Goal: Task Accomplishment & Management: Manage account settings

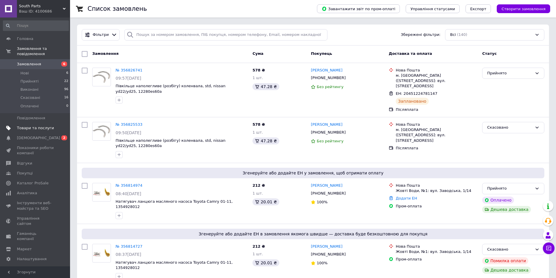
click at [26, 125] on span "Товари та послуги" at bounding box center [35, 127] width 37 height 5
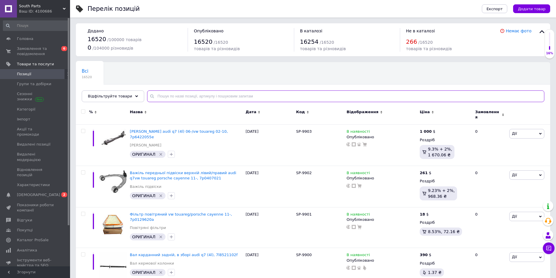
click at [187, 101] on input "text" at bounding box center [345, 96] width 397 height 12
paste input "13028AD20A"
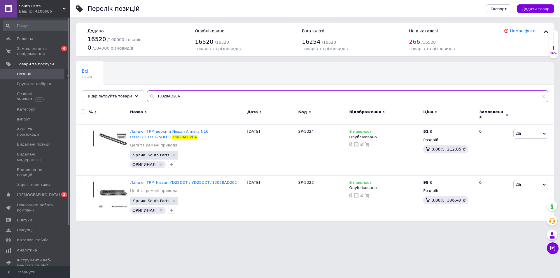
type input "13028AD20A"
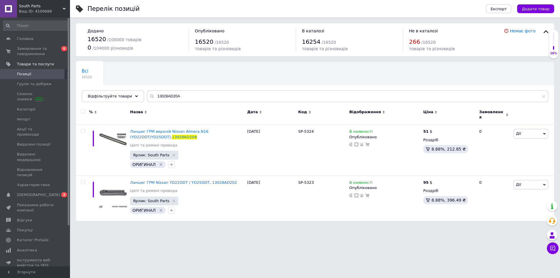
click at [285, 227] on html "South Parts Ваш ID: 4100686 Сайт South Parts Кабінет покупця Перевірити стан си…" at bounding box center [280, 113] width 560 height 227
click at [33, 57] on span "Замовлення та повідомлення" at bounding box center [35, 51] width 37 height 11
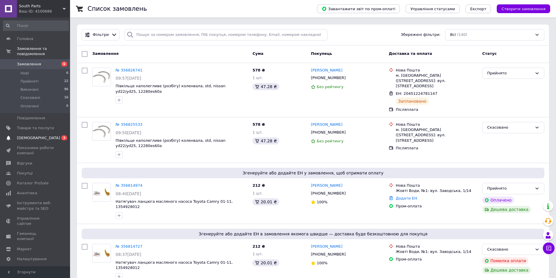
click at [24, 135] on span "[DEMOGRAPHIC_DATA]" at bounding box center [38, 137] width 43 height 5
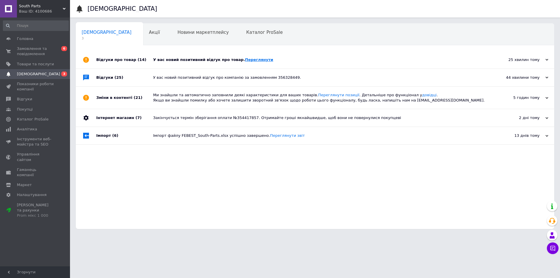
click at [245, 60] on link "Переглянути" at bounding box center [259, 59] width 28 height 4
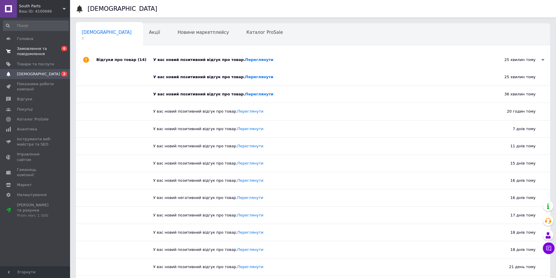
click at [33, 47] on span "Замовлення та повідомлення" at bounding box center [35, 51] width 37 height 11
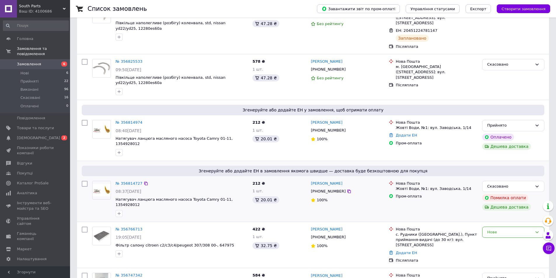
scroll to position [146, 0]
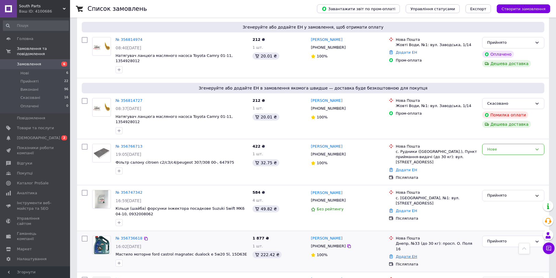
click at [400, 254] on link "Додати ЕН" at bounding box center [406, 256] width 21 height 4
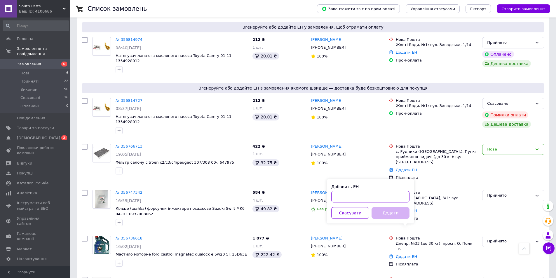
click at [376, 195] on input "Добавить ЕН" at bounding box center [370, 197] width 78 height 12
paste input "20451224391674"
type input "20451224391674"
click at [383, 212] on button "Додати" at bounding box center [391, 213] width 38 height 12
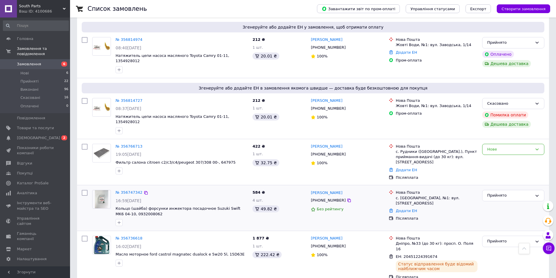
click at [458, 205] on div "Нова Пошта с. Сурсько-Литовське, №1: вул. Центральна,18г Додати ЕН Післяплата" at bounding box center [432, 208] width 93 height 41
click at [464, 207] on div "Додати ЕН" at bounding box center [437, 211] width 84 height 8
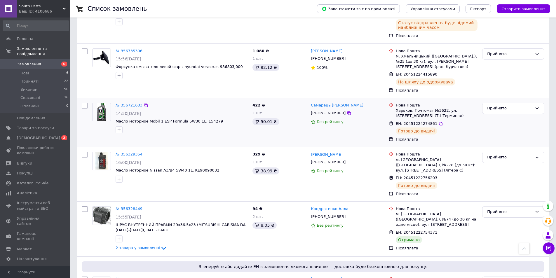
scroll to position [389, 0]
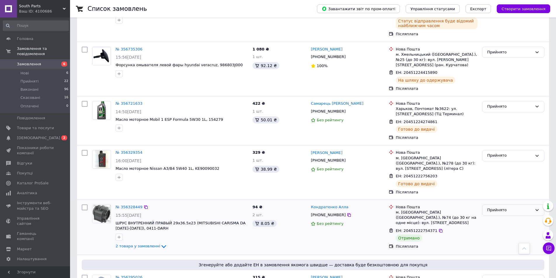
click at [495, 207] on div "Прийнято" at bounding box center [509, 210] width 45 height 6
click at [507, 217] on li "Виконано" at bounding box center [513, 222] width 62 height 11
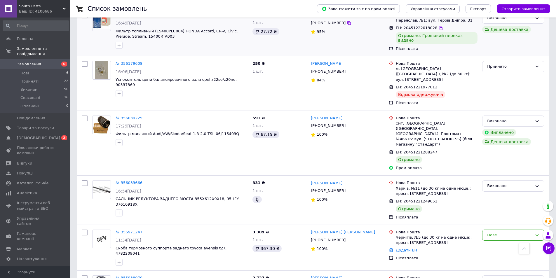
scroll to position [802, 0]
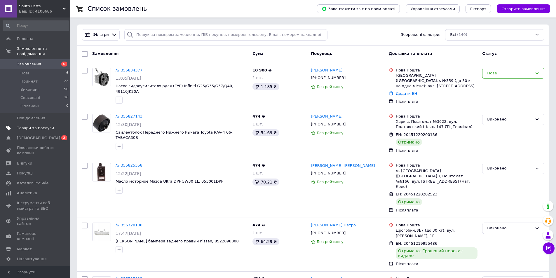
click at [40, 125] on span "Товари та послуги" at bounding box center [35, 127] width 37 height 5
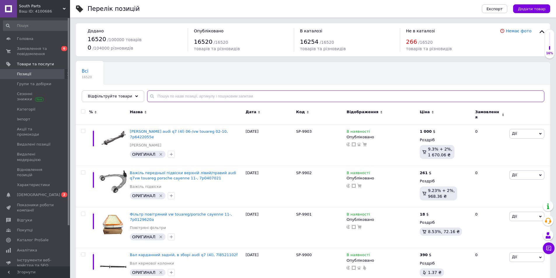
click at [170, 95] on input "text" at bounding box center [345, 96] width 397 height 12
paste input "BE8Z6731AB"
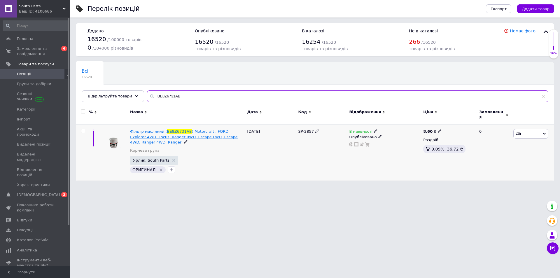
type input "BE8Z6731AB"
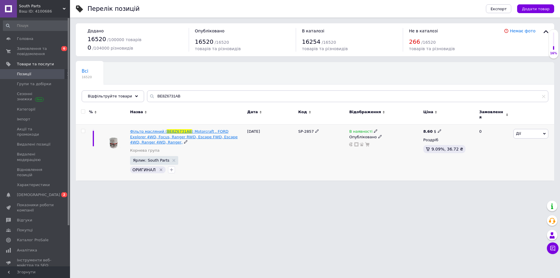
click at [167, 133] on span ") Motorcraft , FORD Explorer 4WD, Focus, Ranger RWD, Escape FWD, Escape 4WD, Ra…" at bounding box center [184, 136] width 108 height 15
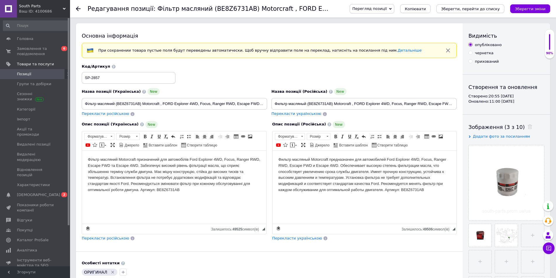
click at [387, 9] on span "Перегляд позиції" at bounding box center [369, 8] width 34 height 4
click at [386, 30] on li "Зберегти та переглянути на маркетплейсі" at bounding box center [395, 28] width 91 height 8
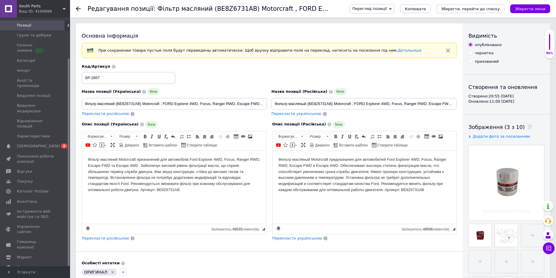
scroll to position [97, 0]
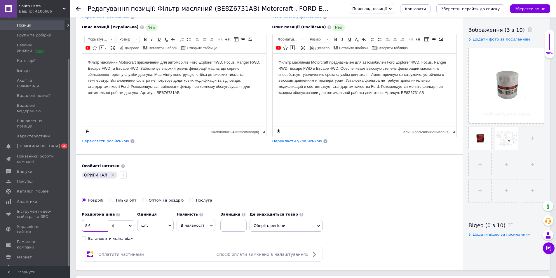
click at [97, 226] on input "8.6" at bounding box center [95, 226] width 26 height 12
checkbox input "true"
type input "8."
checkbox input "true"
type input "8.5"
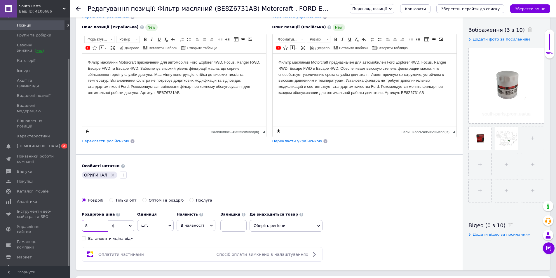
checkbox input "true"
type input "8.5"
click at [385, 6] on span "Перегляд позиції" at bounding box center [369, 8] width 34 height 4
click at [398, 27] on li "Зберегти та переглянути на маркетплейсі" at bounding box center [395, 28] width 91 height 8
click at [522, 11] on icon "Зберегти зміни" at bounding box center [530, 9] width 31 height 4
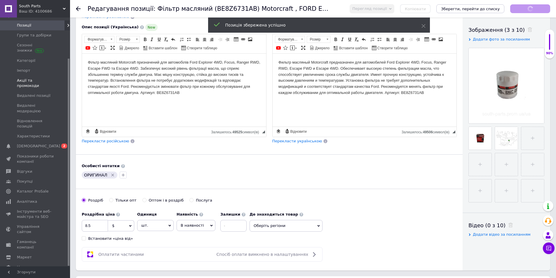
checkbox input "true"
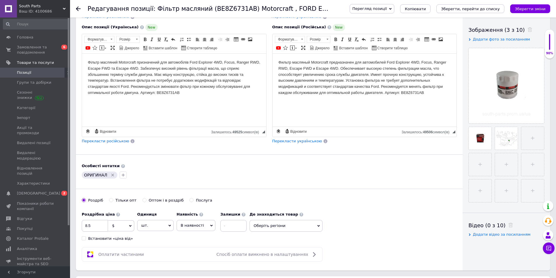
scroll to position [0, 0]
click at [32, 50] on span "Замовлення та повідомлення" at bounding box center [35, 51] width 37 height 11
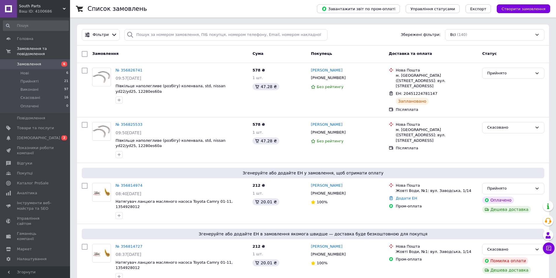
click at [29, 62] on span "Замовлення" at bounding box center [29, 64] width 24 height 5
